Goal: Navigation & Orientation: Find specific page/section

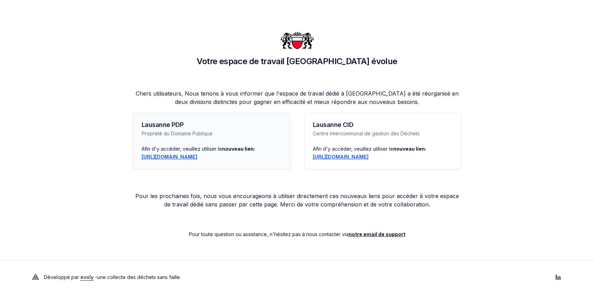
click at [182, 157] on link "https://lausanne-pdp.app.evolyenergy.com" at bounding box center [170, 157] width 56 height 6
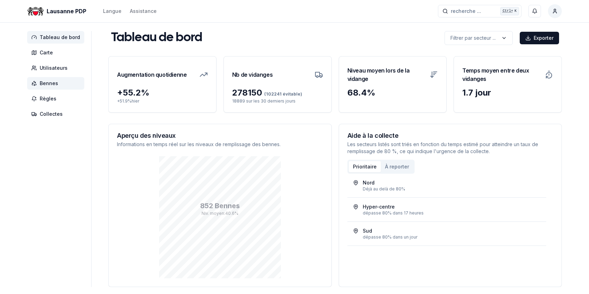
click at [49, 83] on span "Bennes" at bounding box center [49, 83] width 18 height 7
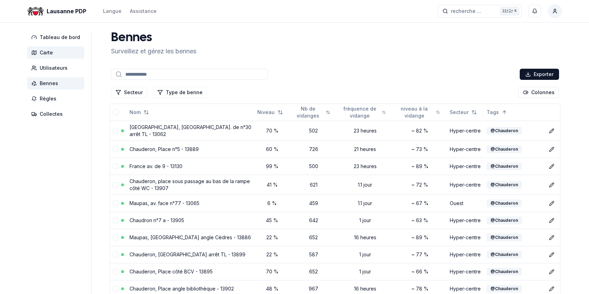
click at [49, 52] on span "Carte" at bounding box center [46, 52] width 13 height 7
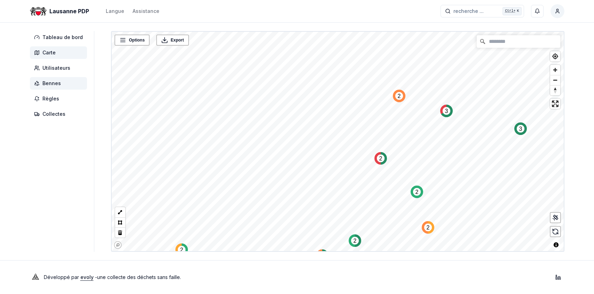
click at [55, 84] on span "Bennes" at bounding box center [51, 83] width 18 height 7
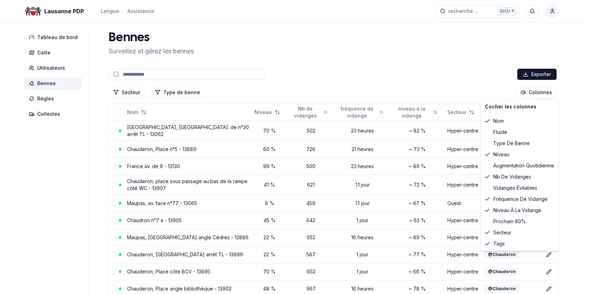
drag, startPoint x: 470, startPoint y: 63, endPoint x: 465, endPoint y: 63, distance: 4.9
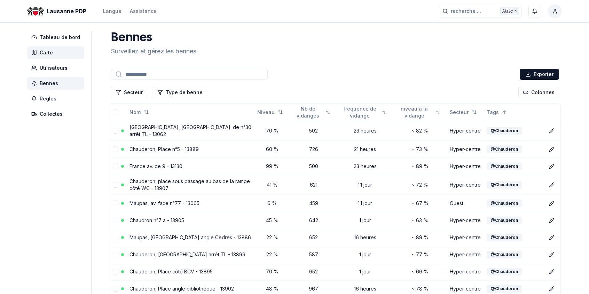
click at [57, 53] on span "Carte" at bounding box center [55, 52] width 57 height 13
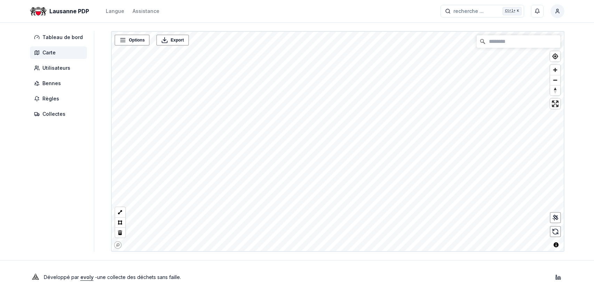
click at [265, 282] on div "Lausanne PDP Langue Assistance recherche ... recherche ... Ctrl+ K [PERSON_NAME…" at bounding box center [297, 147] width 594 height 294
